Goal: Information Seeking & Learning: Learn about a topic

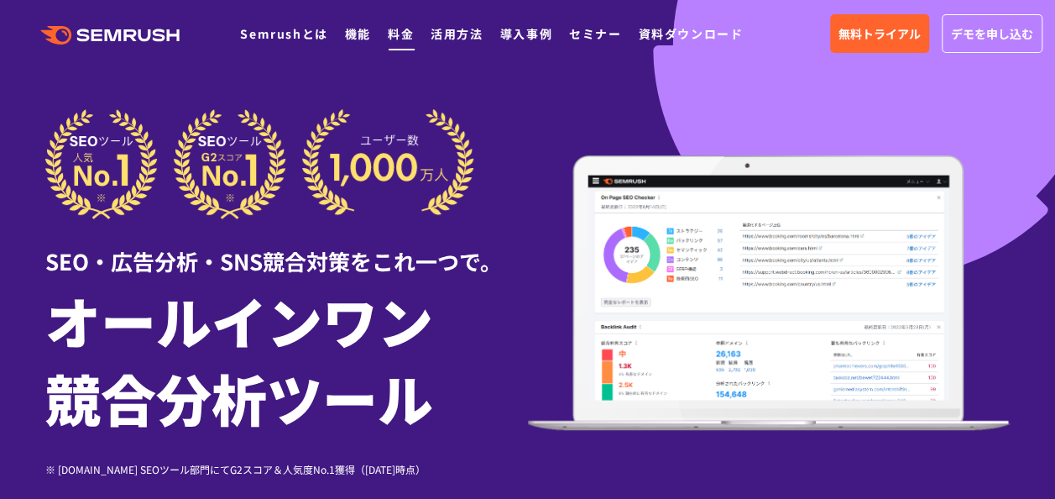
click at [405, 29] on link "料金" at bounding box center [401, 33] width 26 height 17
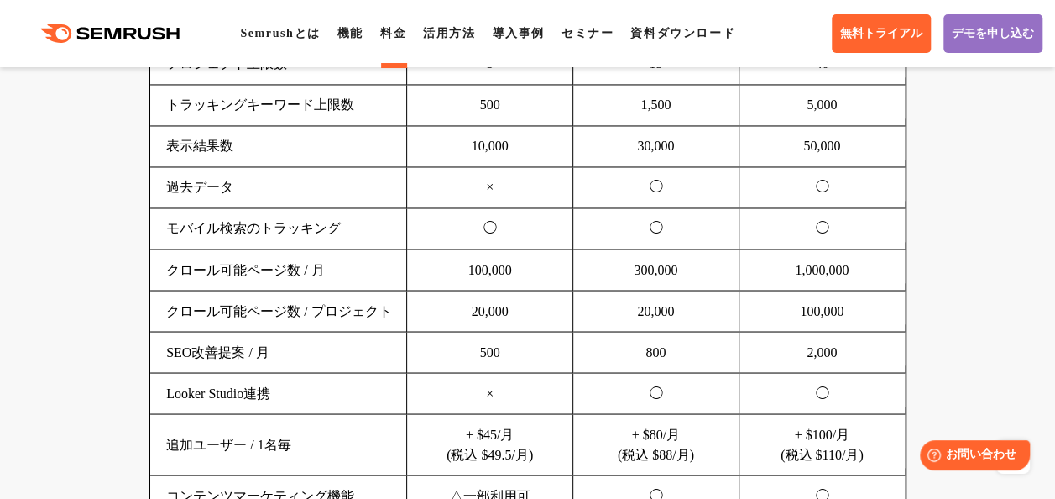
scroll to position [1259, 0]
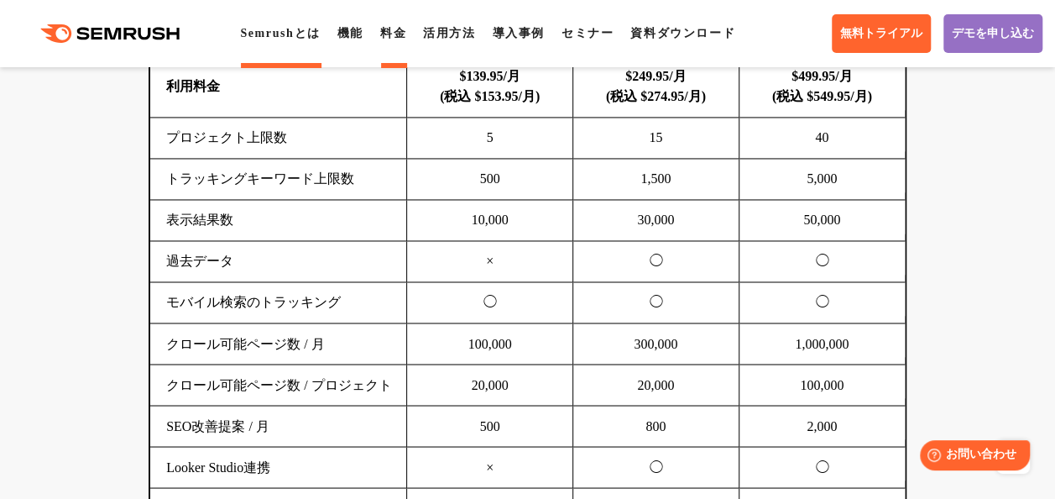
click at [299, 42] on li "Semrushとは" at bounding box center [280, 34] width 80 height 20
click at [282, 37] on link "Semrushとは" at bounding box center [280, 33] width 80 height 13
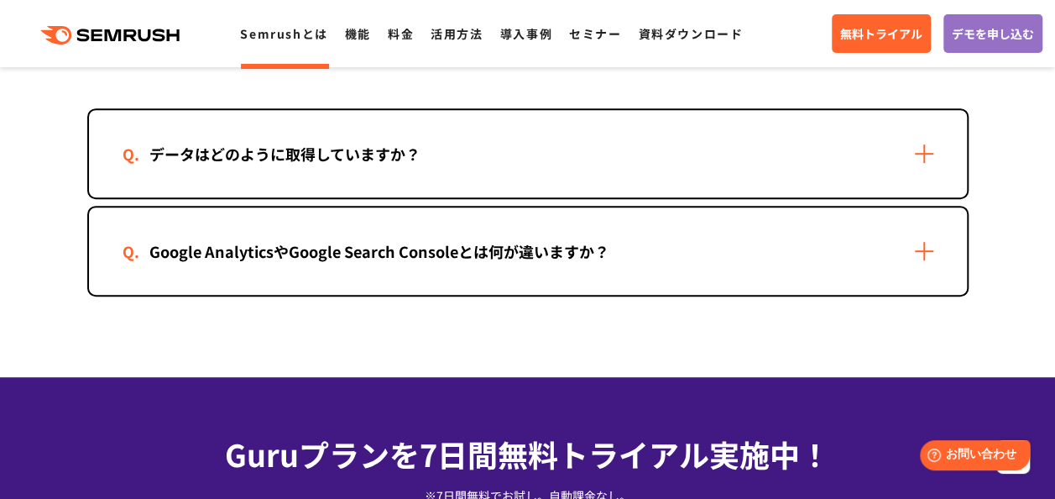
scroll to position [3526, 0]
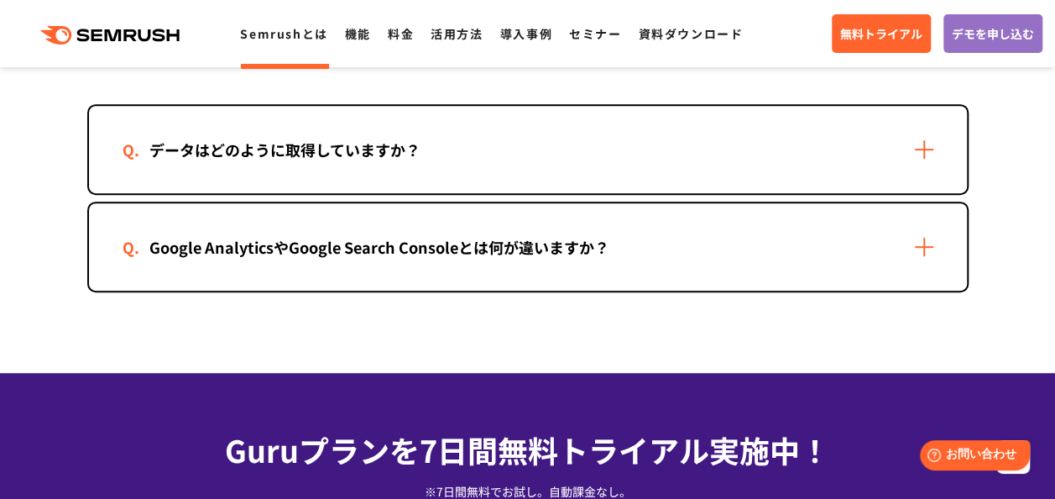
click at [932, 144] on div "データはどのように取得していますか？" at bounding box center [528, 149] width 878 height 87
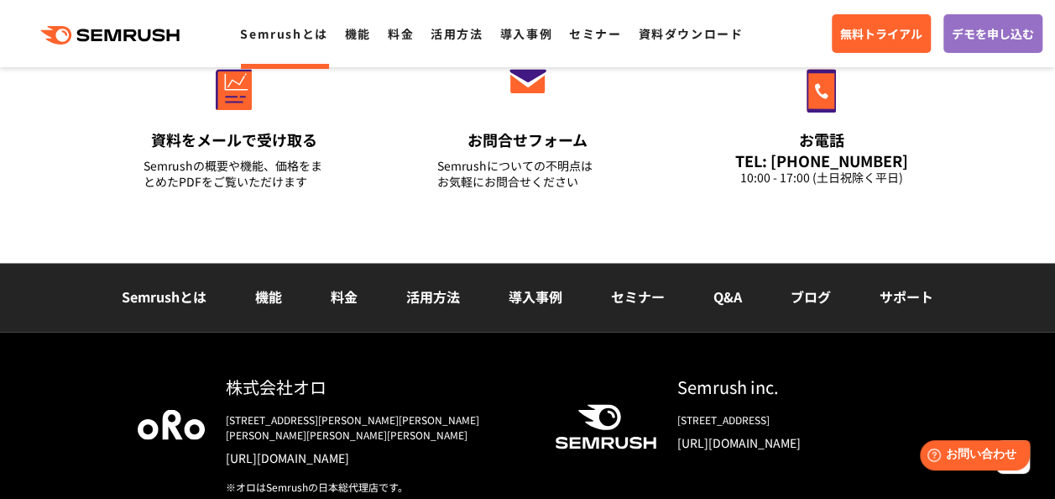
scroll to position [4449, 0]
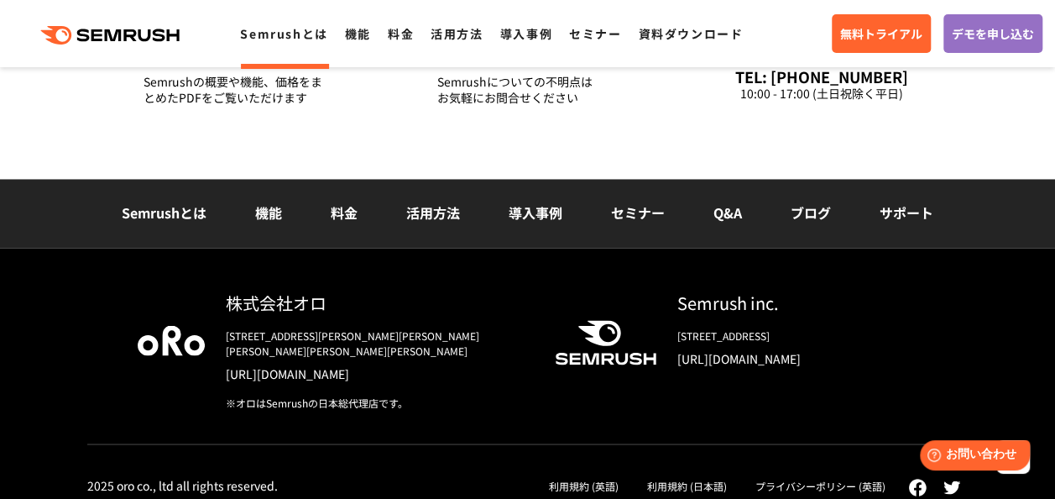
click at [341, 381] on link "[URL][DOMAIN_NAME]" at bounding box center [377, 372] width 302 height 17
